Goal: Task Accomplishment & Management: Use online tool/utility

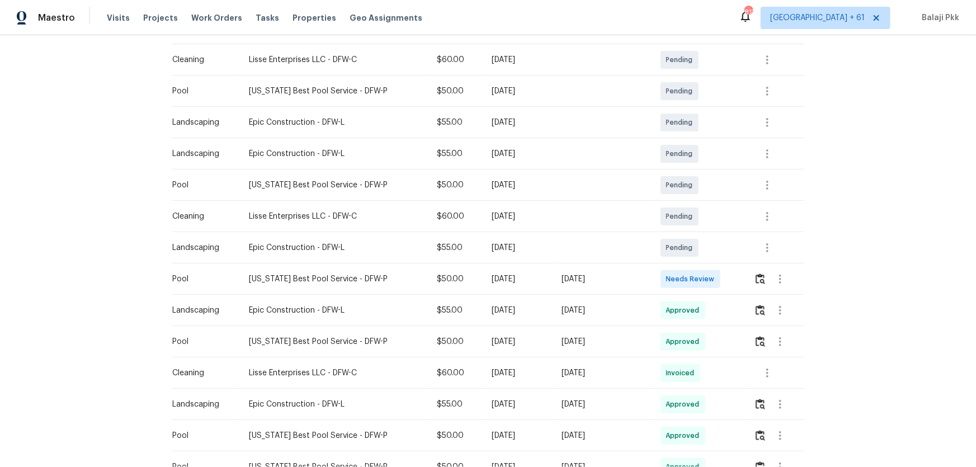
scroll to position [203, 0]
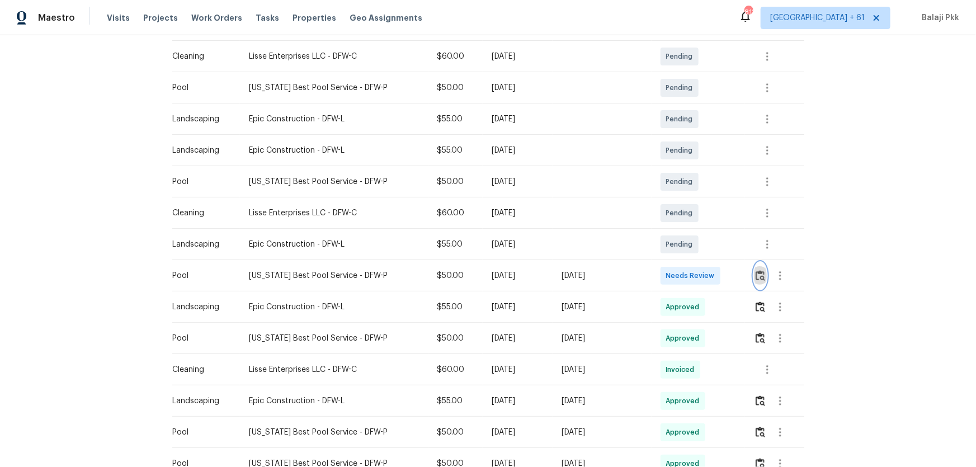
click at [694, 276] on img "button" at bounding box center [761, 275] width 10 height 11
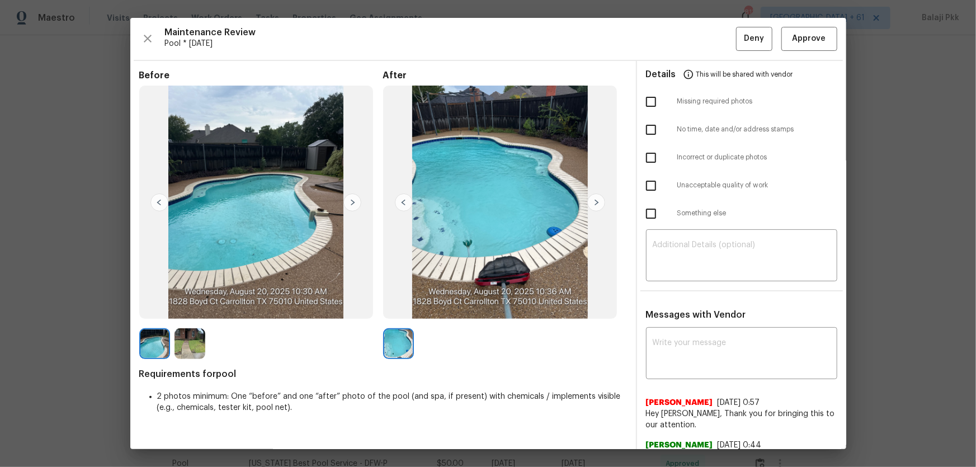
click at [355, 202] on img at bounding box center [352, 203] width 18 height 18
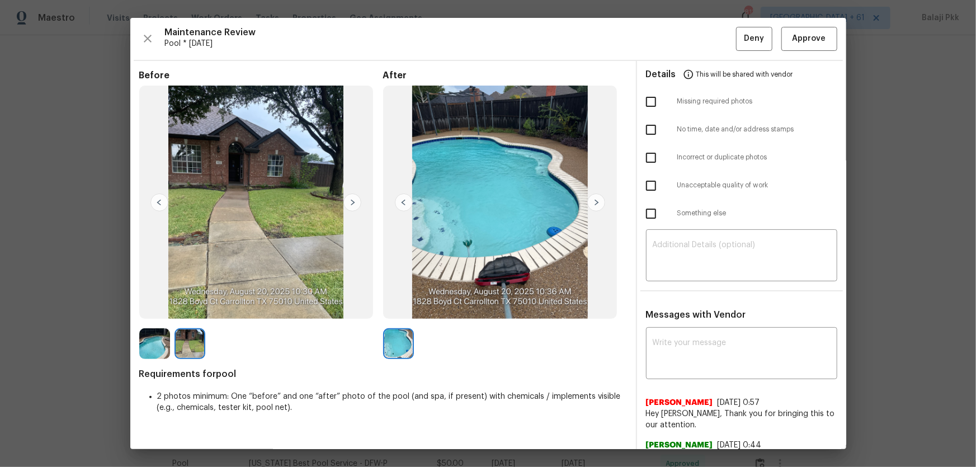
click at [159, 202] on img at bounding box center [159, 203] width 18 height 18
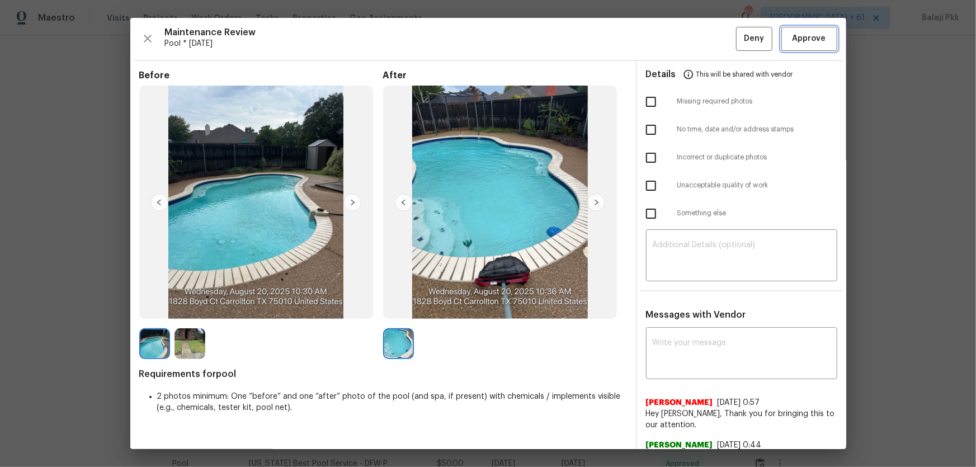
click at [694, 39] on span "Approve" at bounding box center [809, 39] width 34 height 14
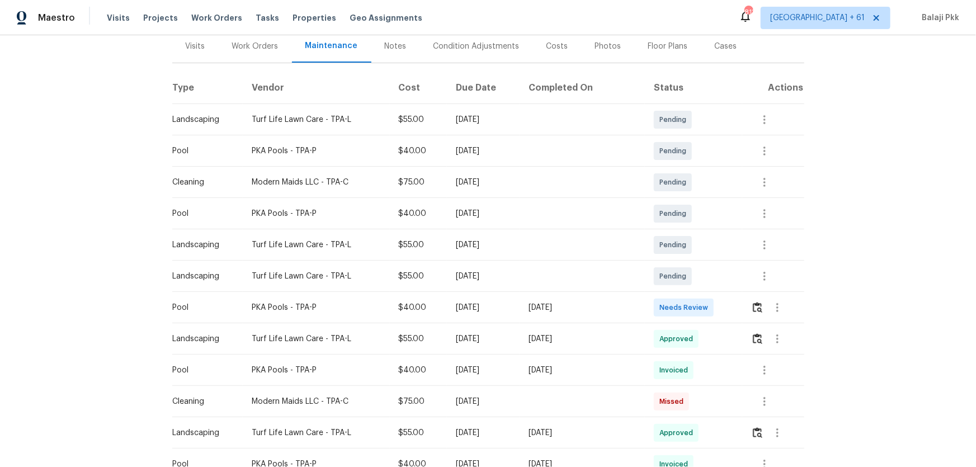
scroll to position [152, 0]
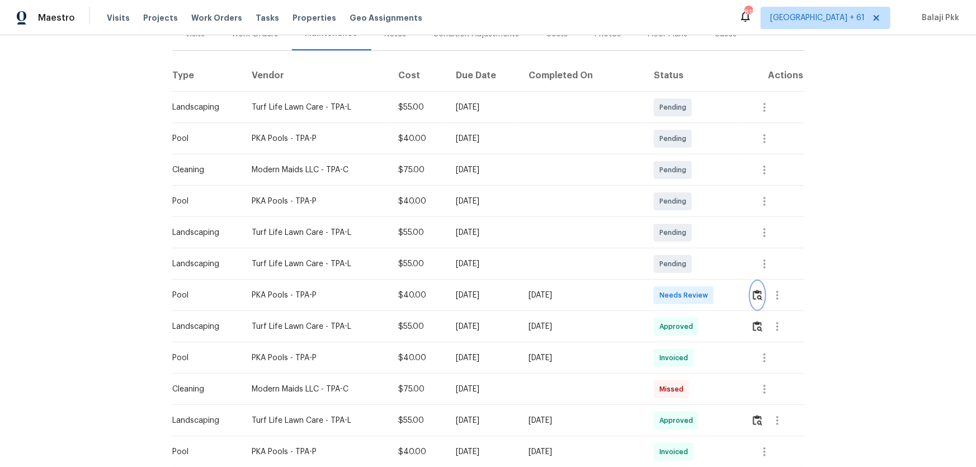
click at [694, 294] on img "button" at bounding box center [758, 295] width 10 height 11
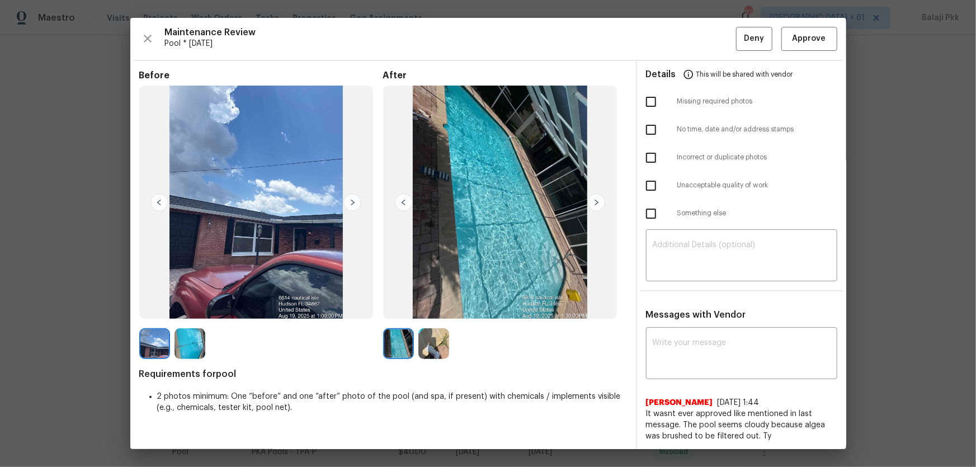
click at [694, 18] on div "Maintenance Review Pool * Mon, Aug 18 Deny Approve Before After Requirements fo…" at bounding box center [488, 233] width 716 height 431
click at [694, 28] on button "Approve" at bounding box center [809, 39] width 56 height 24
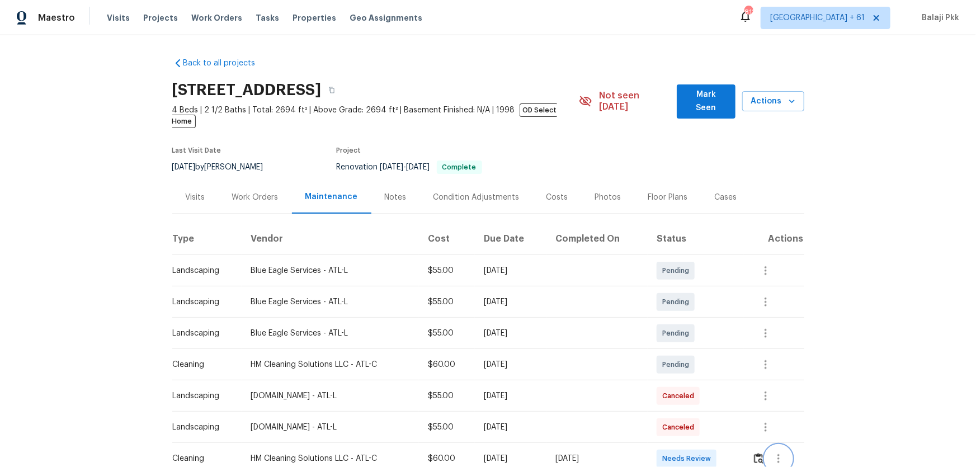
click at [694, 308] on button "button" at bounding box center [778, 458] width 27 height 27
click at [694, 308] on div at bounding box center [488, 233] width 976 height 467
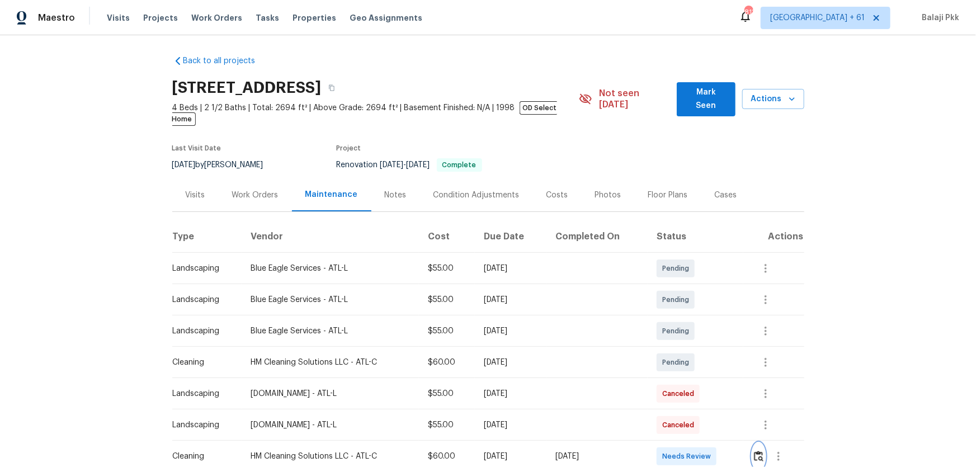
click at [694, 308] on img "button" at bounding box center [759, 456] width 10 height 11
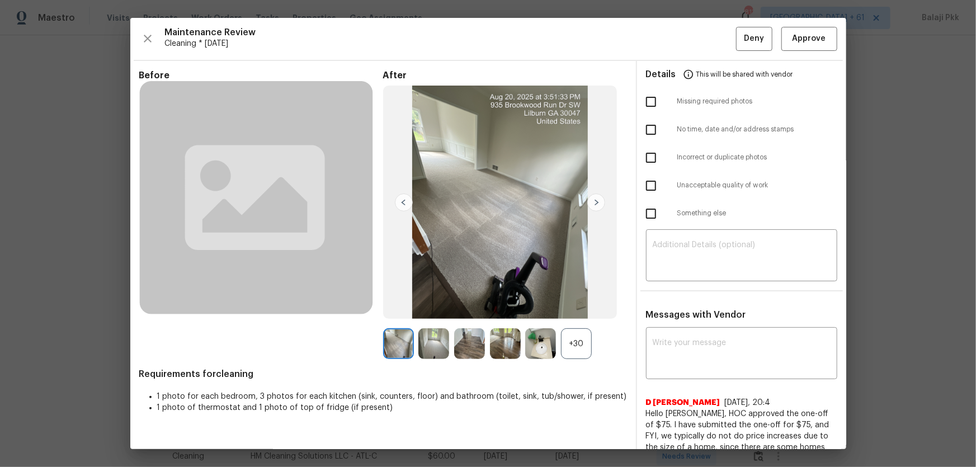
click at [555, 308] on div at bounding box center [543, 343] width 36 height 31
click at [569, 308] on div "+30" at bounding box center [576, 343] width 31 height 31
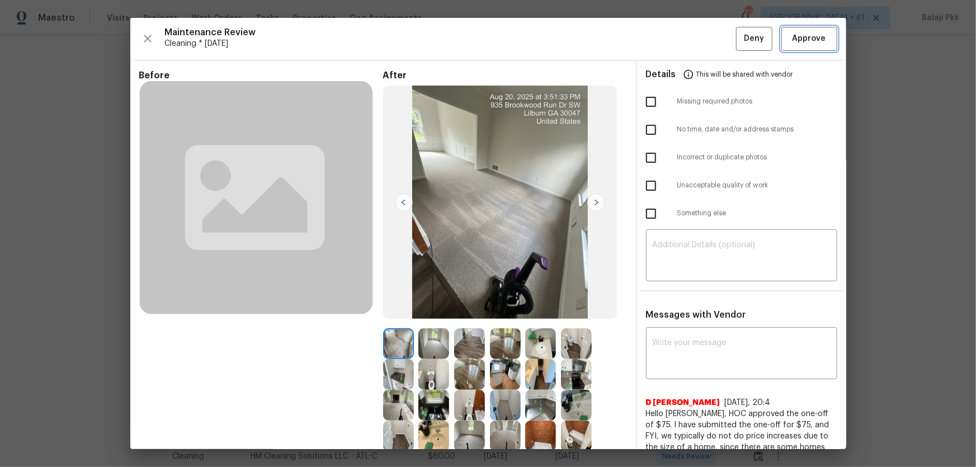
drag, startPoint x: 800, startPoint y: 42, endPoint x: 790, endPoint y: 34, distance: 12.8
click at [694, 42] on span "Approve" at bounding box center [809, 39] width 34 height 14
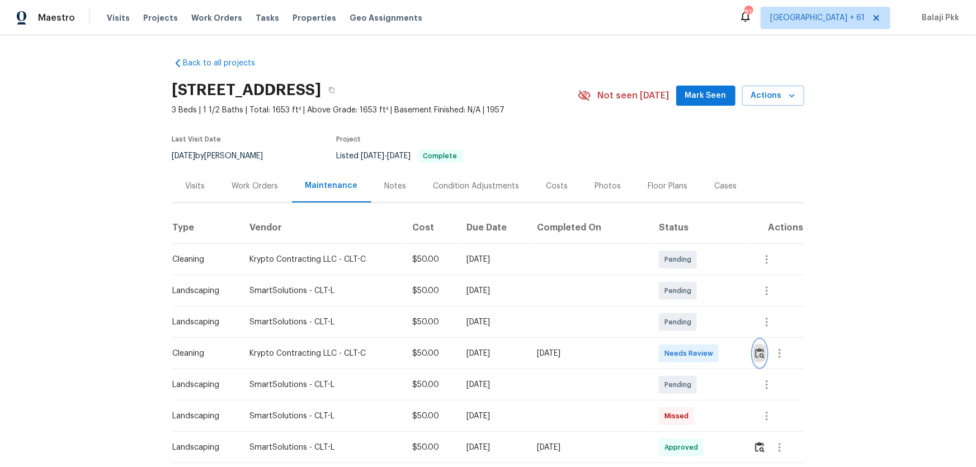
click at [694, 308] on img "button" at bounding box center [760, 353] width 10 height 11
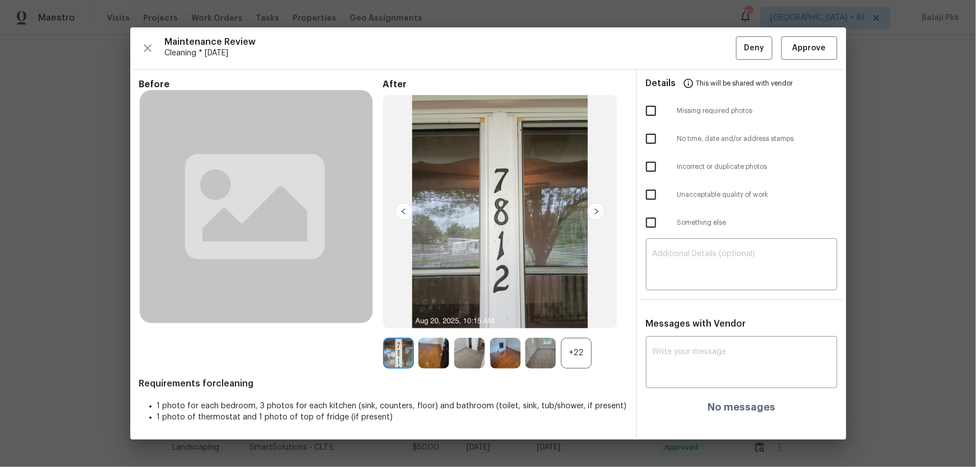
click at [586, 308] on div "+22" at bounding box center [576, 353] width 31 height 31
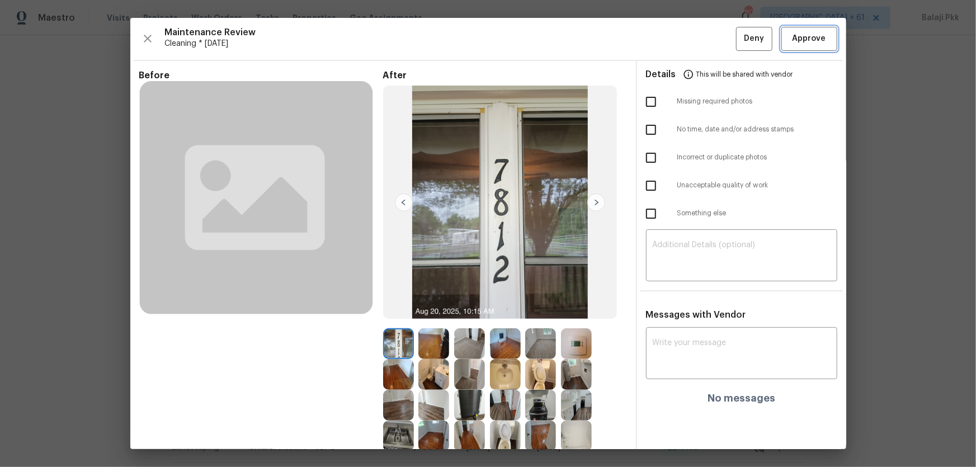
click at [694, 44] on span "Approve" at bounding box center [809, 39] width 34 height 14
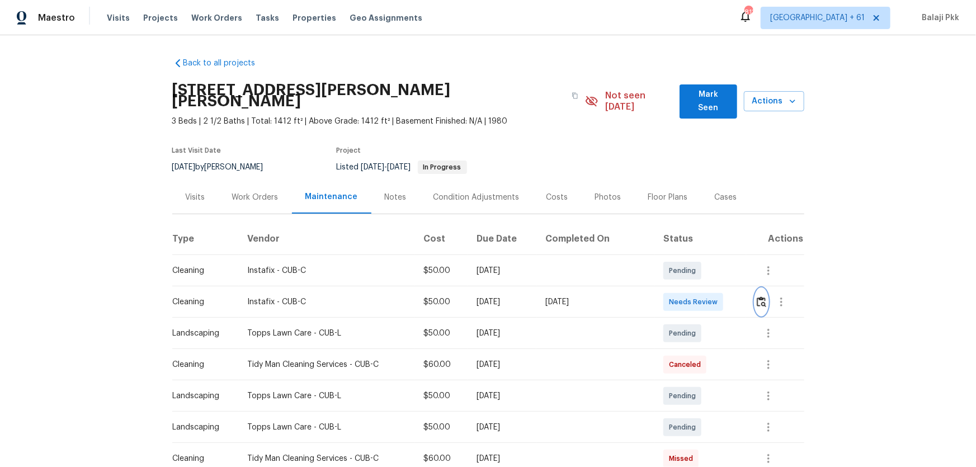
click at [694, 296] on img "button" at bounding box center [762, 301] width 10 height 11
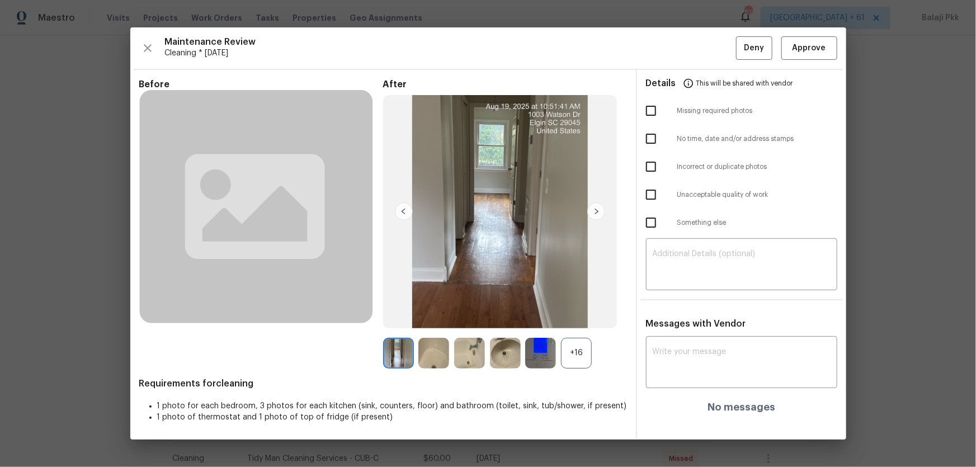
click at [576, 308] on div "+16" at bounding box center [576, 353] width 31 height 31
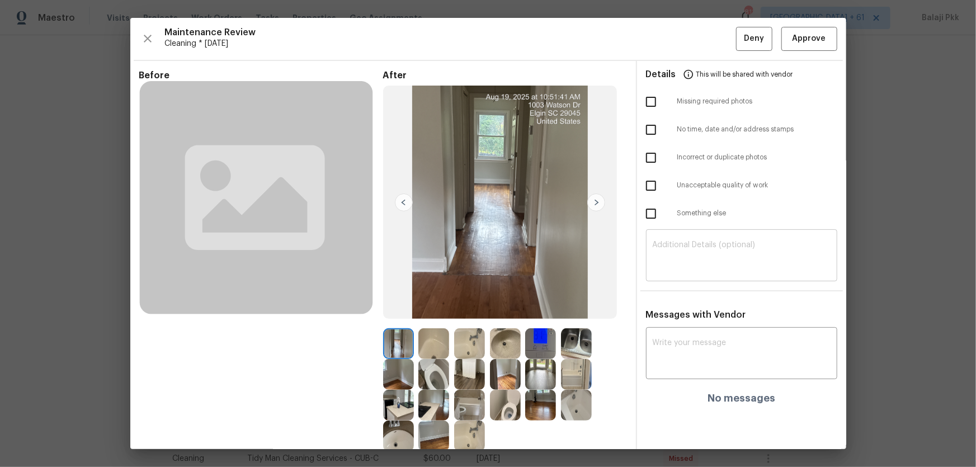
click at [694, 268] on textarea at bounding box center [742, 256] width 178 height 31
paste textarea "Maintenance Audit Team: Hello! Unfortunately, this Cleaning visit completed on …"
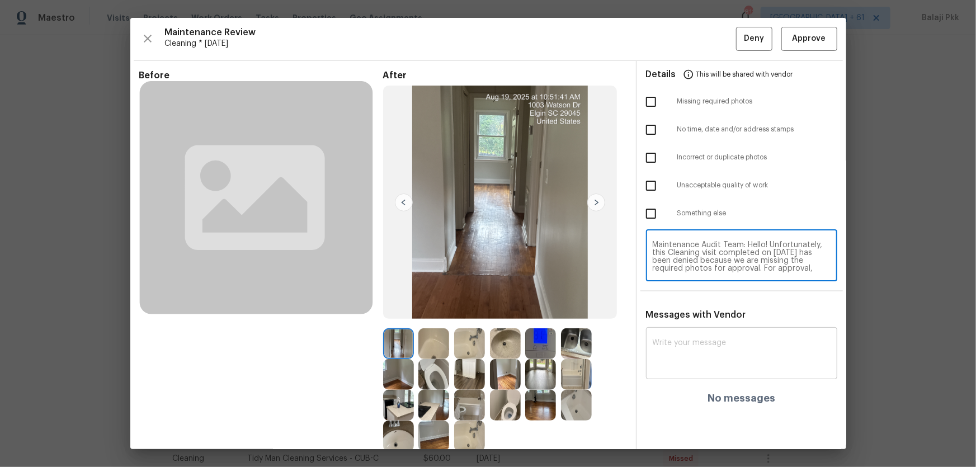
scroll to position [101, 0]
type textarea "Maintenance Audit Team: Hello! Unfortunately, this Cleaning visit completed on …"
click at [694, 308] on div "x ​" at bounding box center [741, 354] width 191 height 49
paste textarea "Maintenance Audit Team: Hello! Unfortunately, this Cleaning visit completed on …"
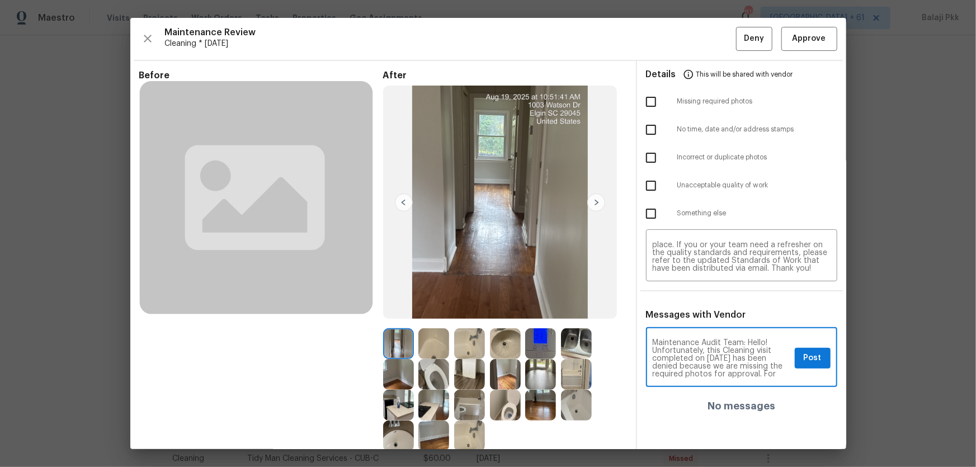
scroll to position [140, 0]
type textarea "Maintenance Audit Team: Hello! Unfortunately, this Cleaning visit completed on …"
click at [643, 98] on input "checkbox" at bounding box center [650, 101] width 23 height 23
checkbox input "true"
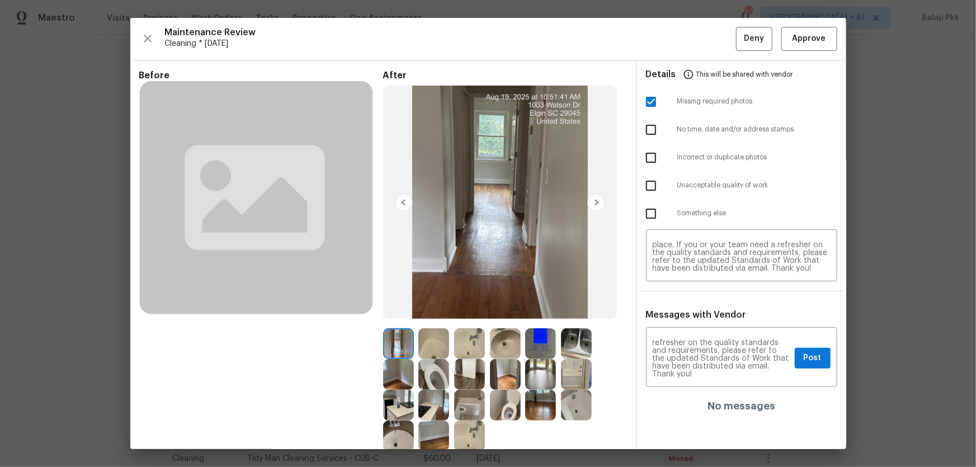
click at [645, 182] on input "checkbox" at bounding box center [650, 185] width 23 height 23
checkbox input "true"
click at [694, 308] on span "Post" at bounding box center [813, 358] width 18 height 14
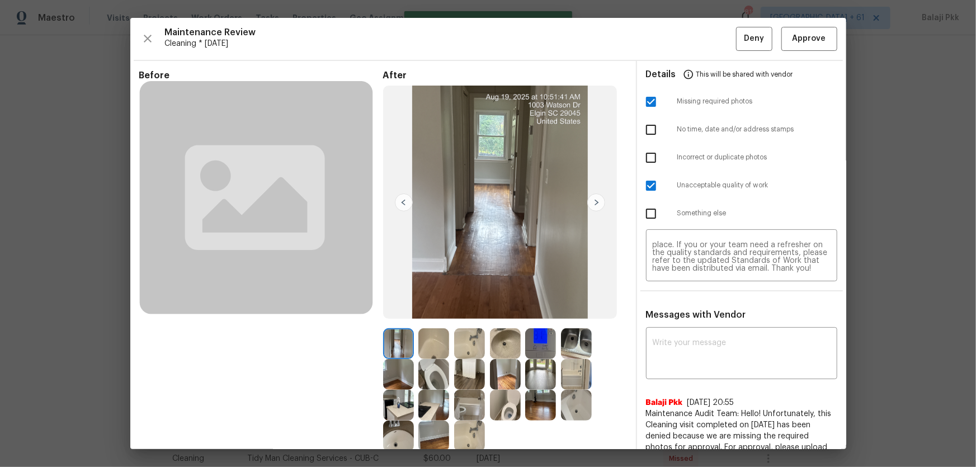
scroll to position [0, 0]
click at [622, 210] on div "Before After Requirements for cleaning 1 photo for each bedroom, 3 photos for e…" at bounding box center [488, 323] width 716 height 524
click at [694, 44] on span "Deny" at bounding box center [754, 39] width 20 height 14
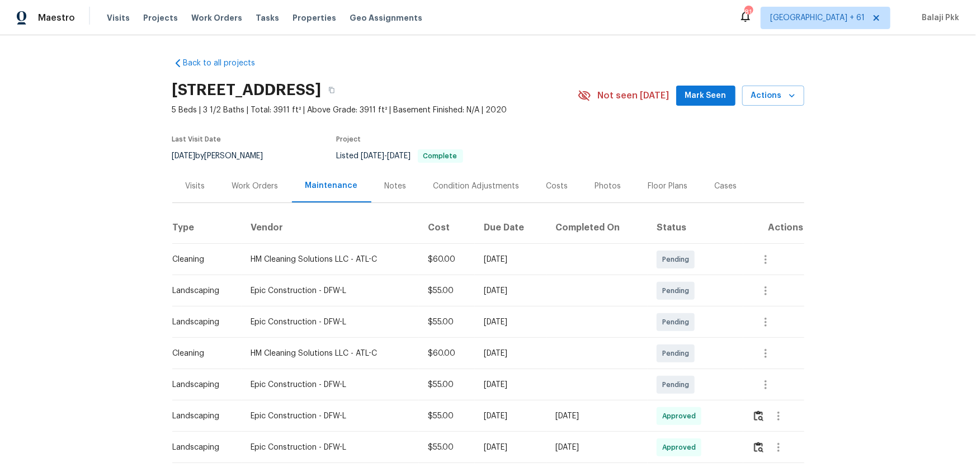
scroll to position [152, 0]
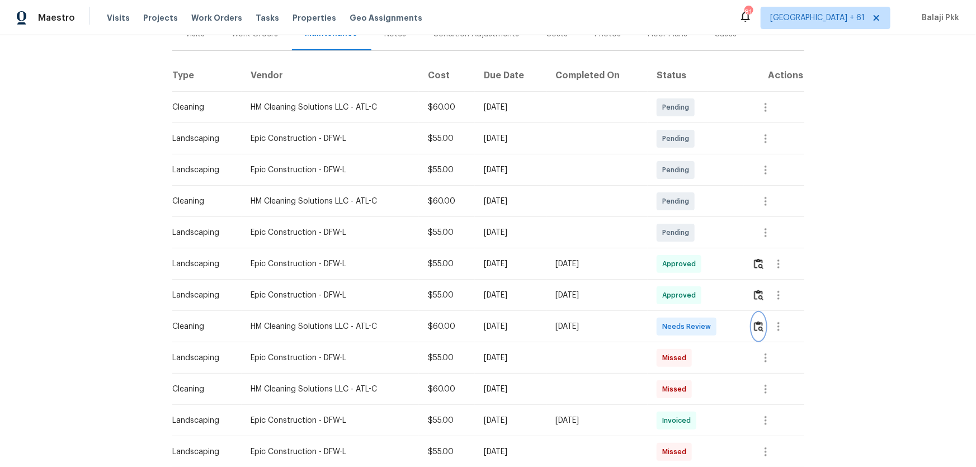
click at [694, 308] on img "button" at bounding box center [759, 326] width 10 height 11
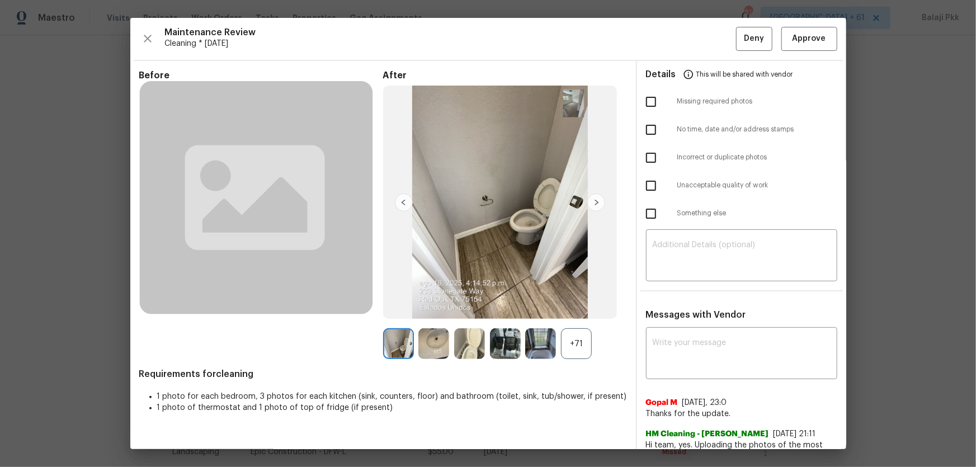
drag, startPoint x: 573, startPoint y: 351, endPoint x: 484, endPoint y: 287, distance: 109.4
click at [573, 308] on div "+71" at bounding box center [576, 343] width 31 height 31
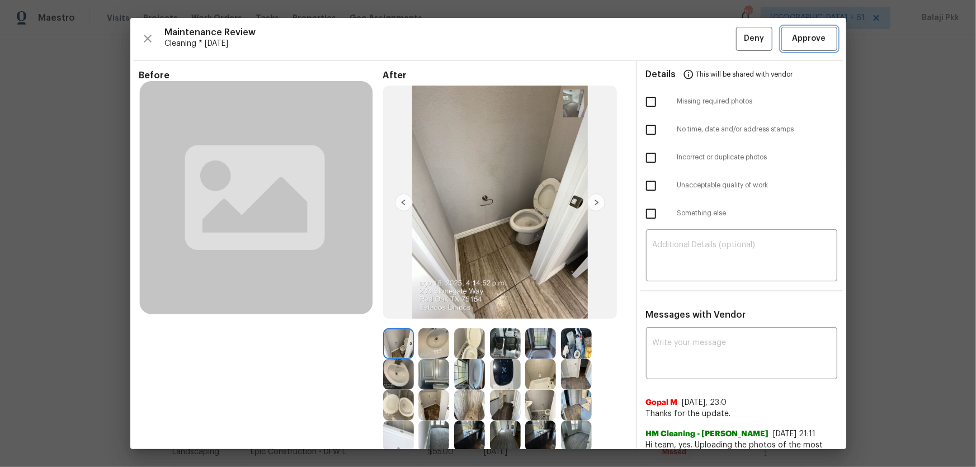
click at [694, 33] on span "Approve" at bounding box center [809, 39] width 34 height 14
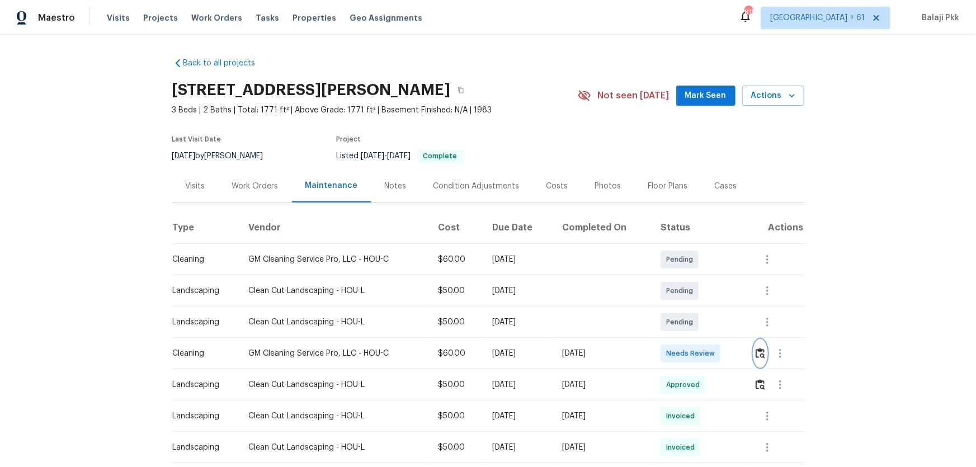
click at [694, 308] on button "button" at bounding box center [760, 353] width 13 height 27
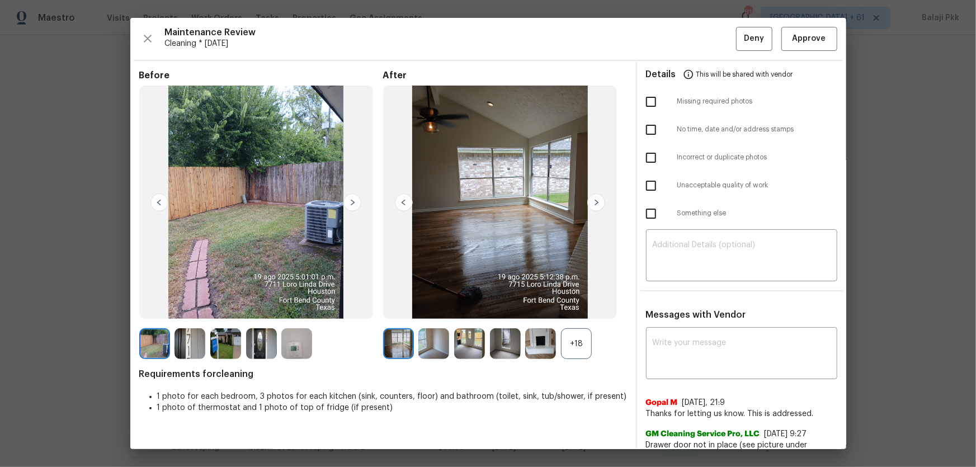
click at [585, 308] on div "+18" at bounding box center [576, 343] width 31 height 31
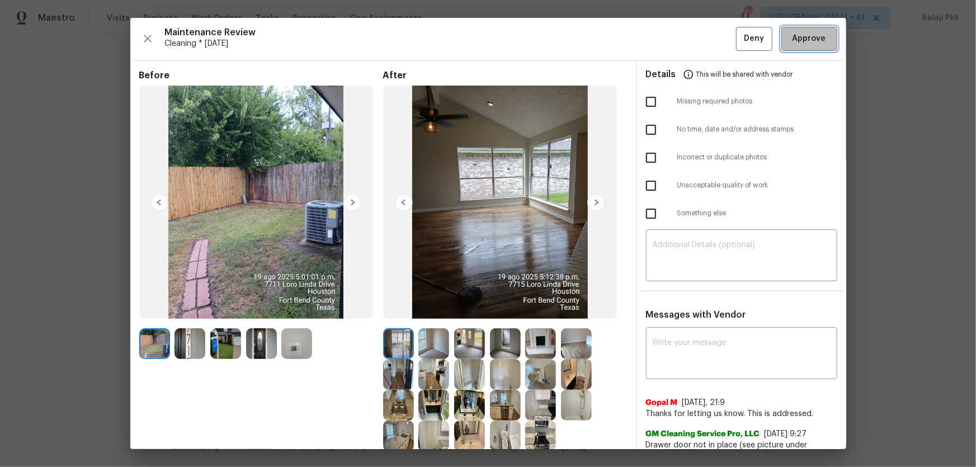
click at [694, 47] on button "Approve" at bounding box center [809, 39] width 56 height 24
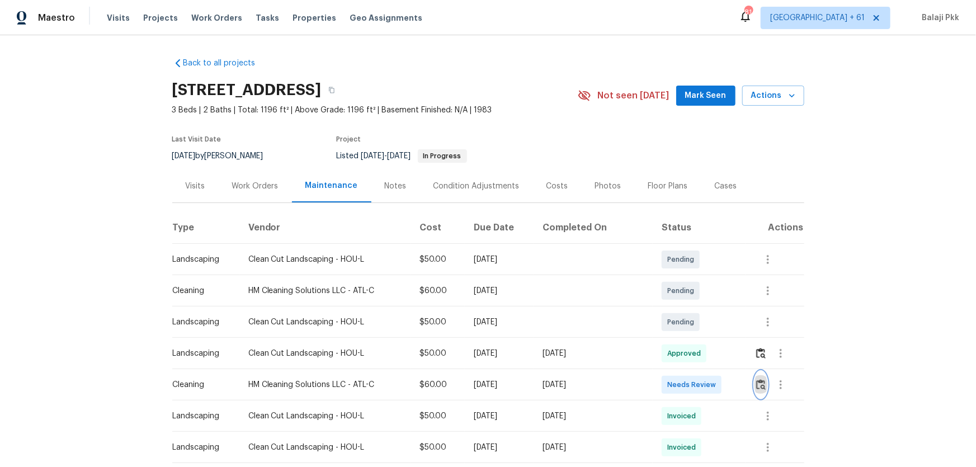
click at [694, 308] on img "button" at bounding box center [761, 384] width 10 height 11
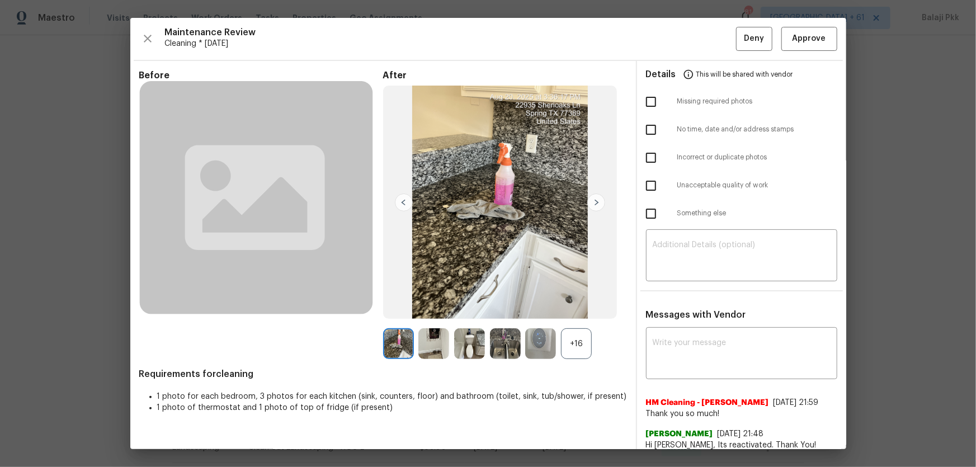
drag, startPoint x: 582, startPoint y: 346, endPoint x: 519, endPoint y: 226, distance: 134.8
click at [582, 308] on div "+16" at bounding box center [576, 343] width 31 height 31
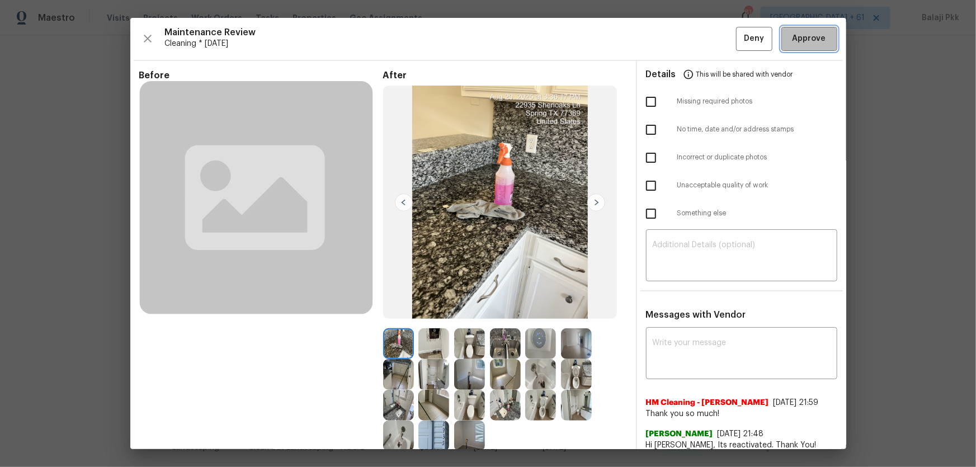
drag, startPoint x: 809, startPoint y: 38, endPoint x: 624, endPoint y: 0, distance: 189.0
click at [694, 37] on span "Approve" at bounding box center [809, 39] width 34 height 14
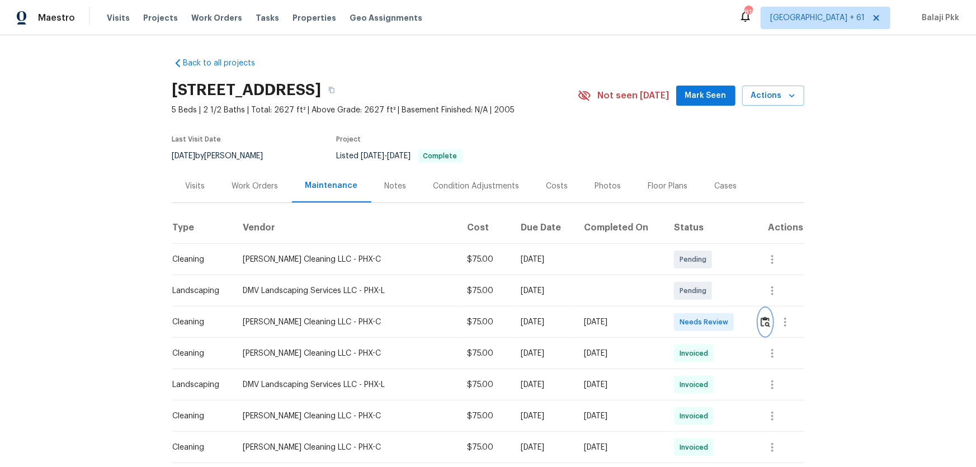
click at [694, 308] on button "button" at bounding box center [765, 322] width 13 height 27
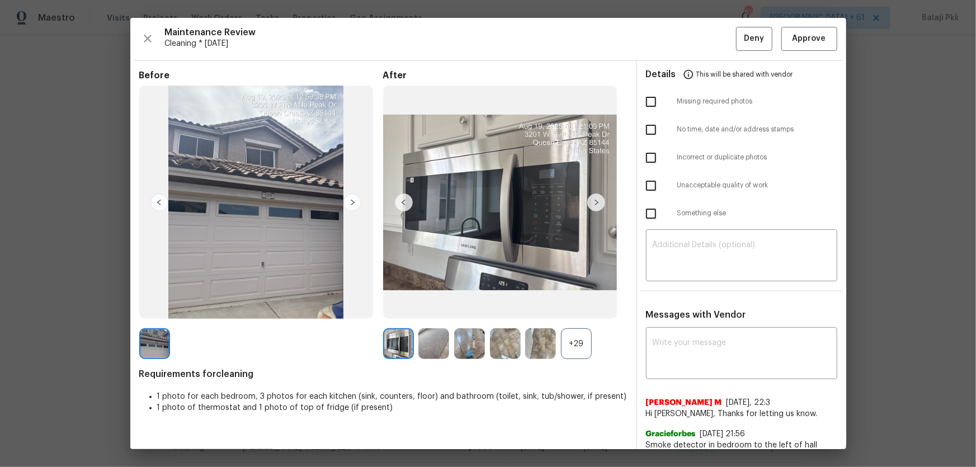
click at [566, 308] on div "+29" at bounding box center [576, 343] width 31 height 31
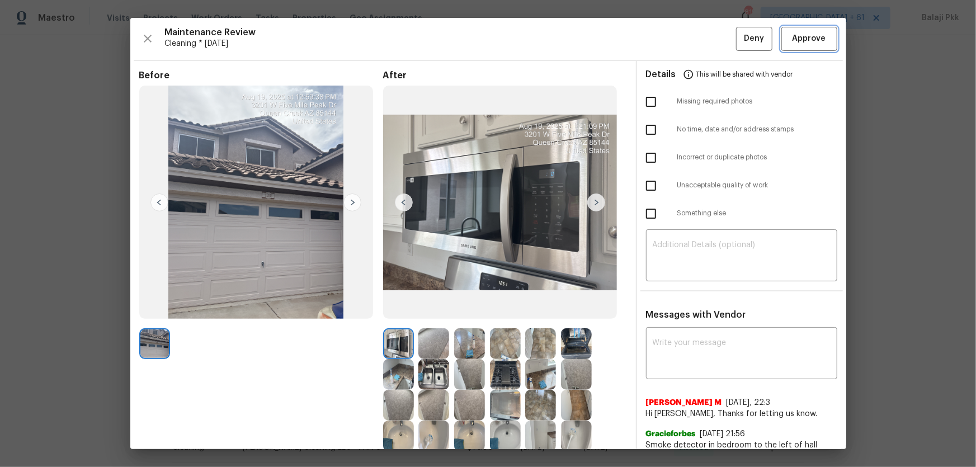
click at [694, 45] on span "Approve" at bounding box center [809, 39] width 34 height 14
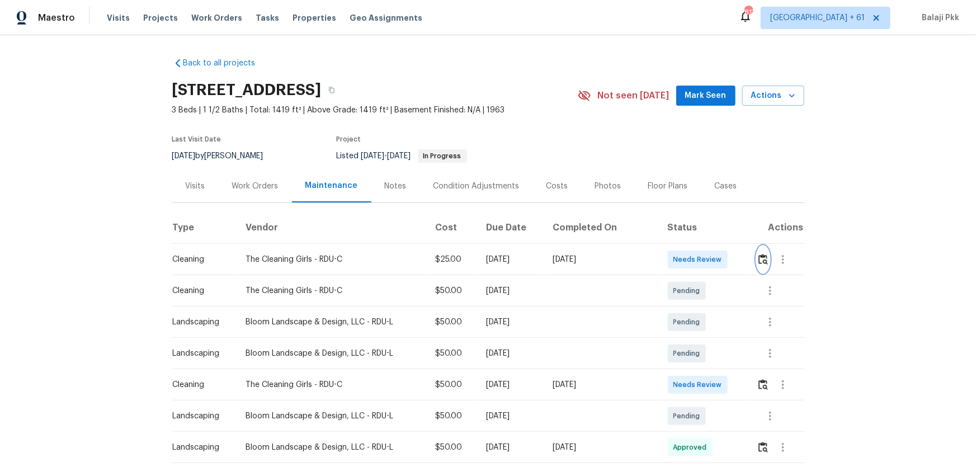
click at [694, 265] on button "button" at bounding box center [763, 259] width 13 height 27
click at [694, 261] on img "button" at bounding box center [763, 259] width 10 height 11
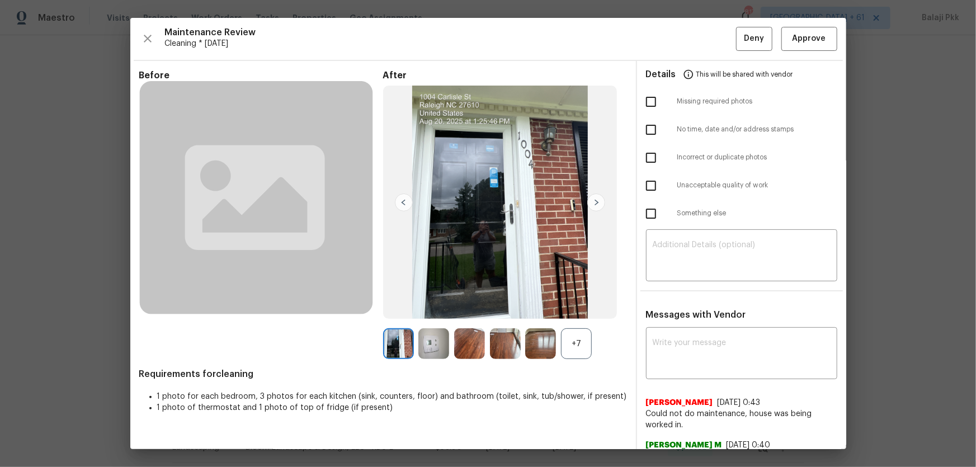
click at [584, 308] on div "+7" at bounding box center [576, 343] width 31 height 31
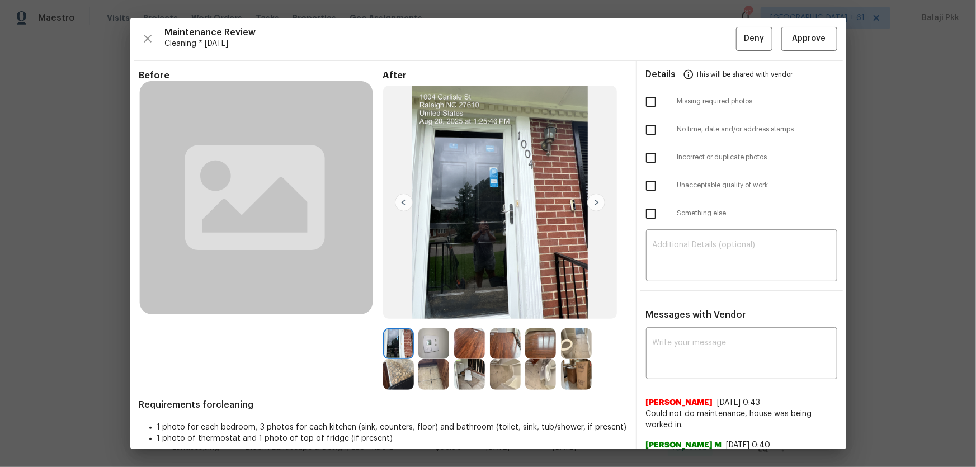
drag, startPoint x: 932, startPoint y: 242, endPoint x: 910, endPoint y: 289, distance: 52.3
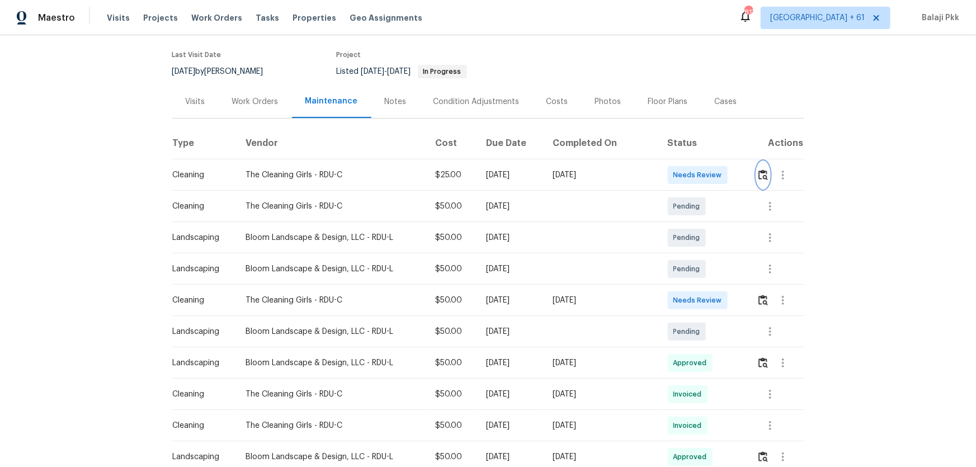
scroll to position [101, 0]
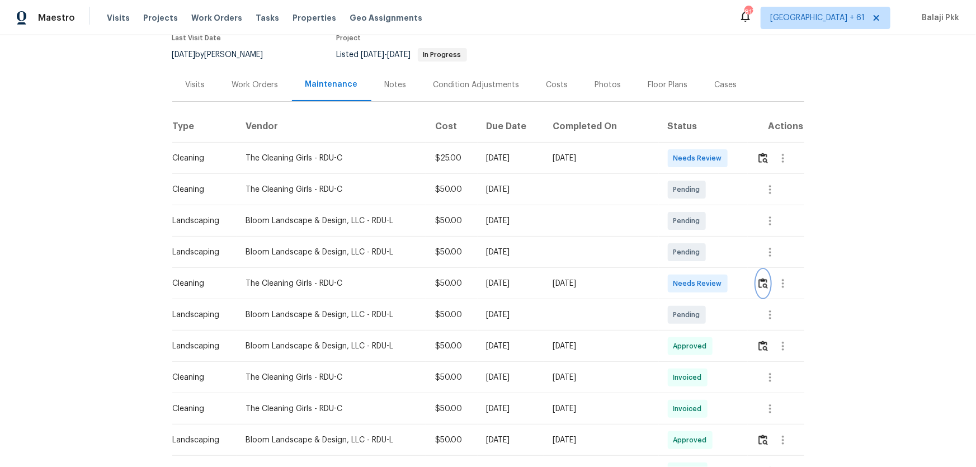
click at [694, 281] on img "button" at bounding box center [763, 283] width 10 height 11
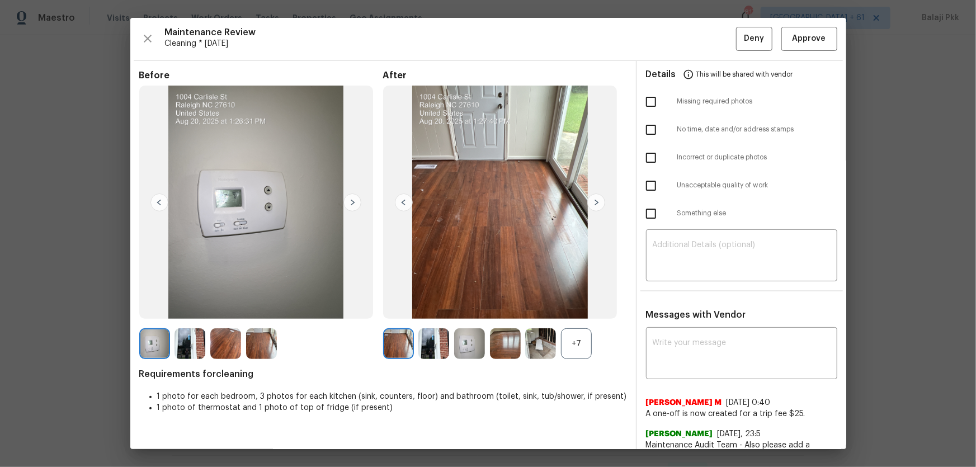
click at [576, 308] on div "+7" at bounding box center [576, 343] width 31 height 31
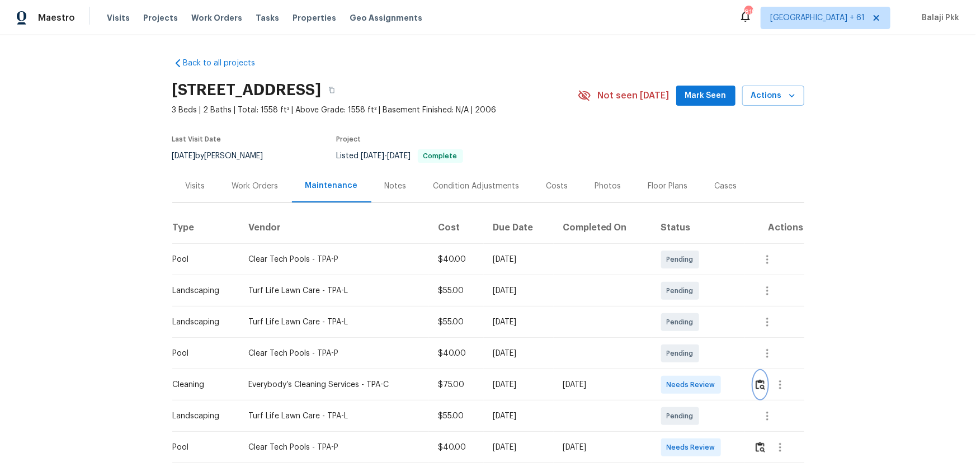
click at [694, 308] on img "button" at bounding box center [761, 384] width 10 height 11
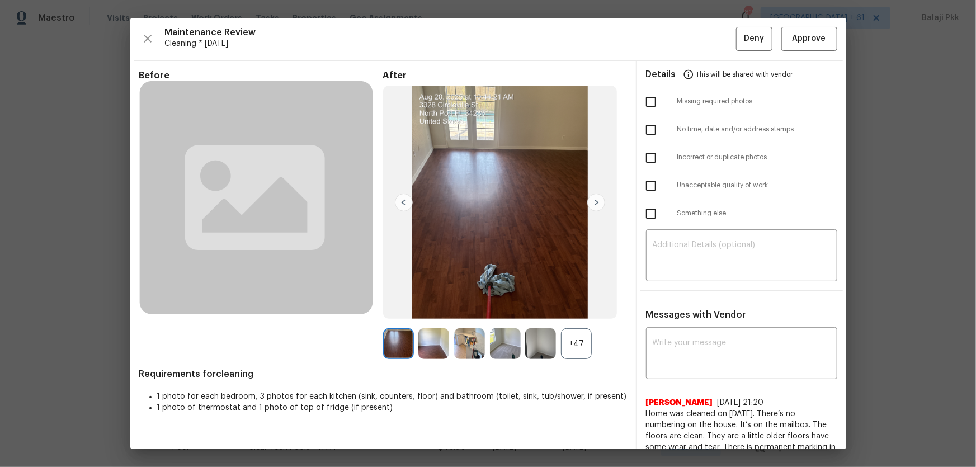
click at [563, 308] on div "+47" at bounding box center [576, 343] width 31 height 31
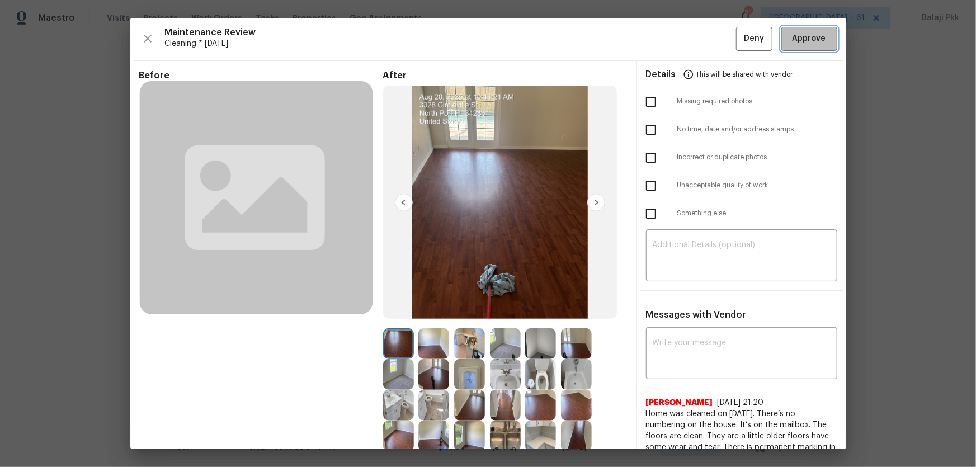
click at [694, 35] on button "Approve" at bounding box center [809, 39] width 56 height 24
